Goal: Task Accomplishment & Management: Complete application form

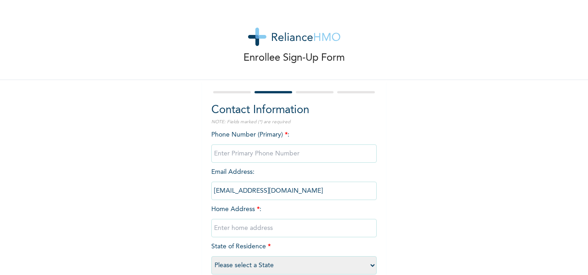
type input "08164555012"
type input "[STREET_ADDRESS] sangotedo. [GEOGRAPHIC_DATA] [GEOGRAPHIC_DATA]"
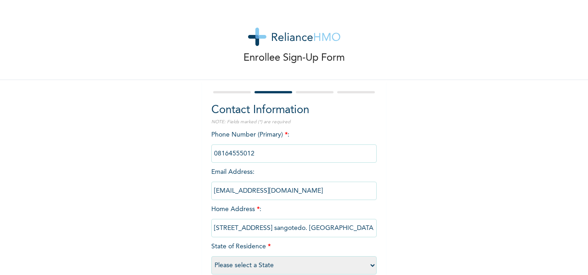
select select "25"
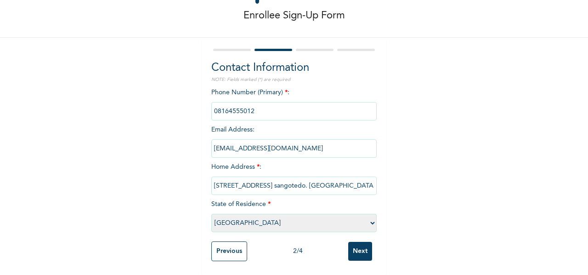
click at [359, 242] on input "Next" at bounding box center [360, 251] width 24 height 19
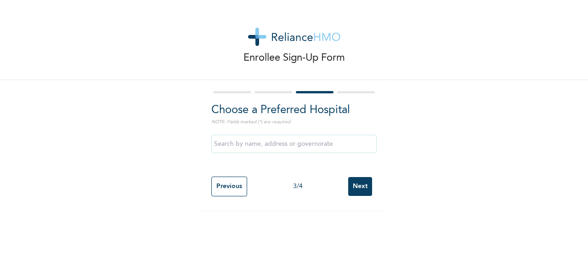
click at [278, 145] on input "text" at bounding box center [293, 144] width 165 height 18
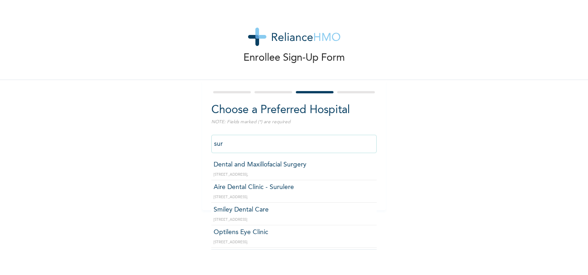
scroll to position [194, 0]
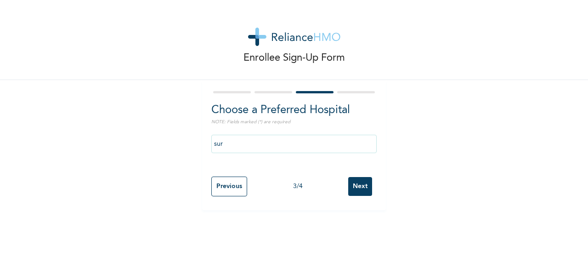
click at [418, 173] on div "Enrollee Sign-Up Form Choose a Preferred Hospital NOTE: Fields marked (*) are r…" at bounding box center [294, 105] width 588 height 210
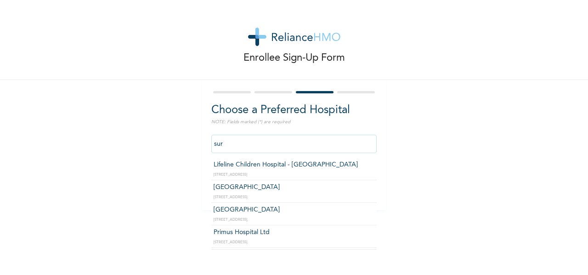
click at [301, 142] on input "sur" at bounding box center [293, 144] width 165 height 18
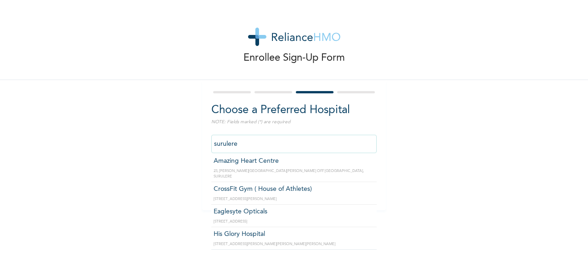
scroll to position [646, 0]
type input "s"
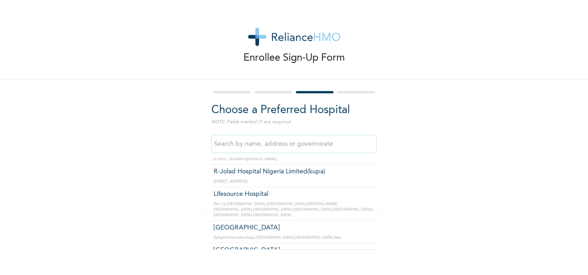
scroll to position [10609, 0]
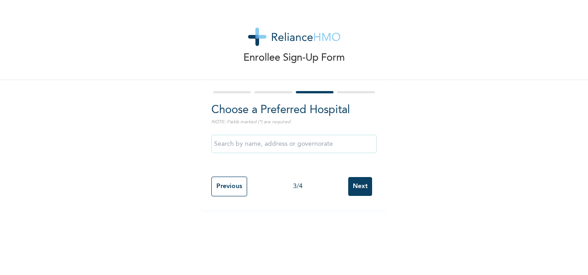
click at [403, 178] on div "Enrollee Sign-Up Form Choose a Preferred Hospital NOTE: Fields marked (*) are r…" at bounding box center [294, 105] width 588 height 210
click at [357, 187] on input "Next" at bounding box center [360, 186] width 24 height 19
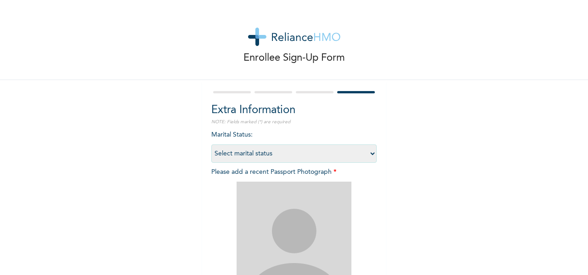
click at [321, 154] on select "Select marital status [DEMOGRAPHIC_DATA] Married [DEMOGRAPHIC_DATA] Widow/[DEMO…" at bounding box center [293, 153] width 165 height 18
select select "1"
click at [211, 144] on select "Select marital status [DEMOGRAPHIC_DATA] Married [DEMOGRAPHIC_DATA] Widow/[DEMO…" at bounding box center [293, 153] width 165 height 18
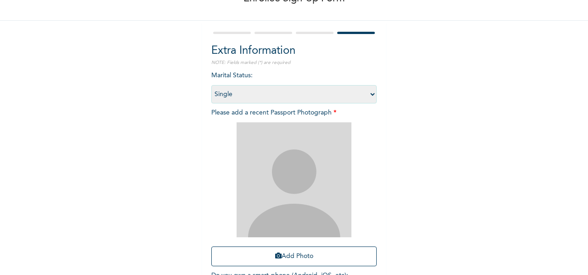
scroll to position [60, 0]
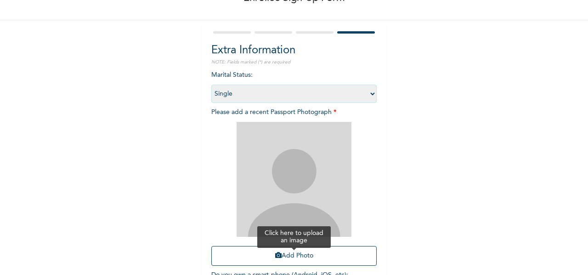
click at [283, 252] on button "Add Photo" at bounding box center [293, 256] width 165 height 20
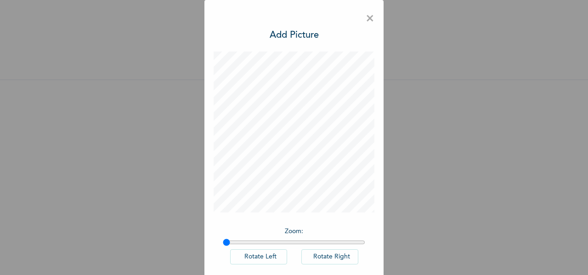
scroll to position [45, 0]
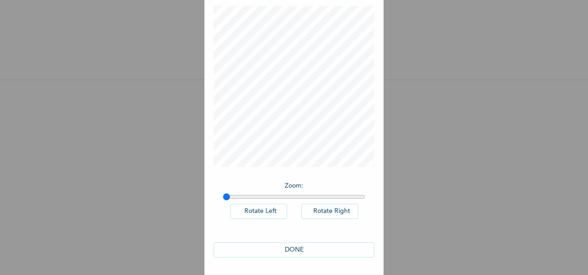
click at [300, 250] on button "DONE" at bounding box center [294, 249] width 161 height 15
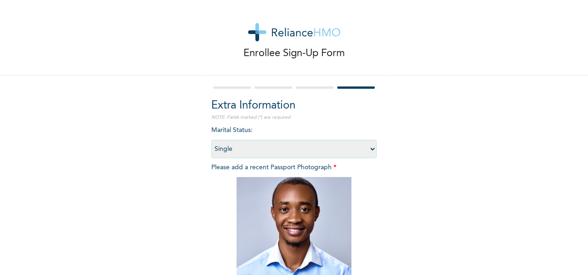
scroll to position [129, 0]
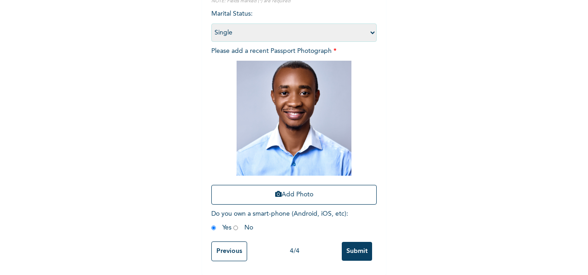
click at [349, 248] on input "Submit" at bounding box center [357, 251] width 30 height 19
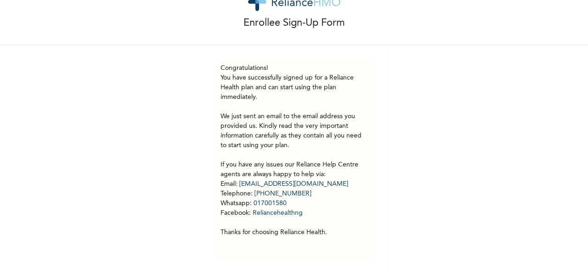
scroll to position [0, 0]
